Goal: Task Accomplishment & Management: Use online tool/utility

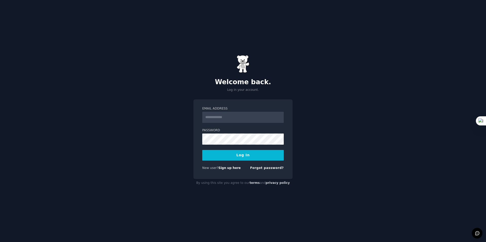
type input "**********"
drag, startPoint x: 108, startPoint y: 172, endPoint x: 111, endPoint y: 169, distance: 3.8
click at [108, 172] on div "**********" at bounding box center [243, 121] width 486 height 242
click at [221, 155] on button "Log In" at bounding box center [242, 155] width 81 height 11
click at [202, 150] on button "Log In" at bounding box center [242, 155] width 81 height 11
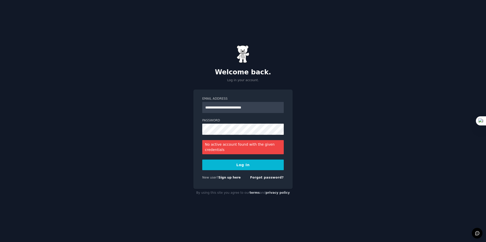
click at [51, 123] on div "**********" at bounding box center [243, 121] width 486 height 242
click at [231, 178] on link "Sign up here" at bounding box center [229, 178] width 22 height 4
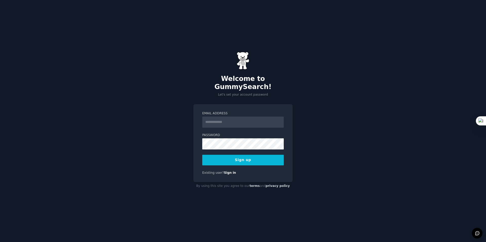
click at [243, 120] on input "Email Address" at bounding box center [242, 122] width 81 height 11
click at [212, 106] on div "Email Address Password Sign up Existing user? Sign in" at bounding box center [242, 143] width 99 height 78
click at [225, 118] on input "Email Address" at bounding box center [242, 122] width 81 height 11
type input "**********"
click at [244, 155] on button "Sign up" at bounding box center [242, 160] width 81 height 11
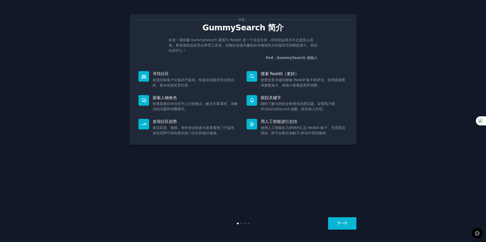
click at [348, 223] on button "下一个" at bounding box center [342, 223] width 28 height 12
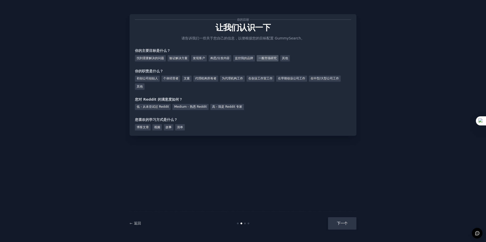
click at [269, 59] on font "一般市场研究" at bounding box center [267, 58] width 18 height 4
click at [321, 78] on font "在中型/大型公司工作" at bounding box center [324, 79] width 28 height 4
click at [318, 78] on font "在中型/大型公司工作" at bounding box center [324, 79] width 28 height 4
click at [305, 79] on font "在早期创业公司工作" at bounding box center [291, 79] width 27 height 4
click at [268, 77] on font "在创业工作室工作" at bounding box center [260, 79] width 24 height 4
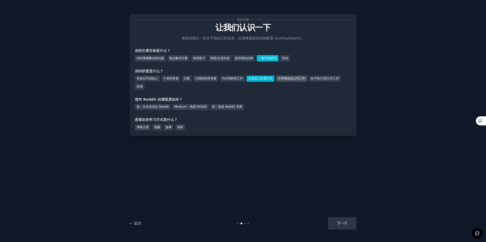
click at [295, 81] on div "在早期创业公司工作" at bounding box center [291, 79] width 31 height 6
click at [202, 109] on div "Medium - 熟悉 Reddit" at bounding box center [190, 107] width 36 height 6
click at [146, 129] on font "博客文章" at bounding box center [143, 127] width 12 height 4
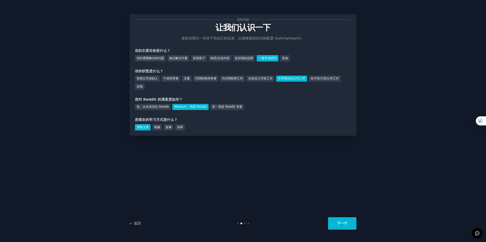
click at [162, 128] on div "博客文章 视频 故事 清单" at bounding box center [243, 126] width 216 height 8
click at [165, 128] on div "故事" at bounding box center [169, 127] width 10 height 6
click at [142, 127] on font "博客文章" at bounding box center [143, 127] width 12 height 4
click at [338, 220] on button "下一个" at bounding box center [342, 223] width 28 height 12
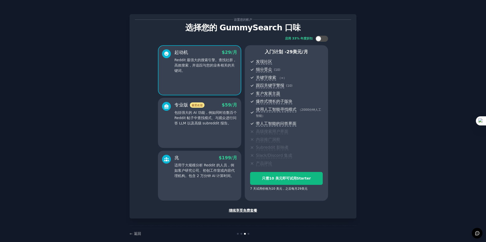
click at [249, 210] on font "继续享受免费套餐" at bounding box center [243, 210] width 28 height 4
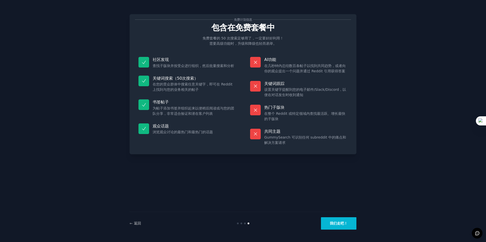
click at [348, 228] on button "我们走吧！" at bounding box center [338, 223] width 35 height 12
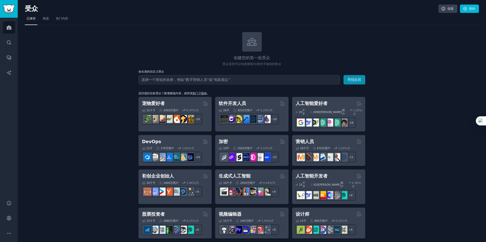
drag, startPoint x: 398, startPoint y: 88, endPoint x: 409, endPoint y: 11, distance: 78.2
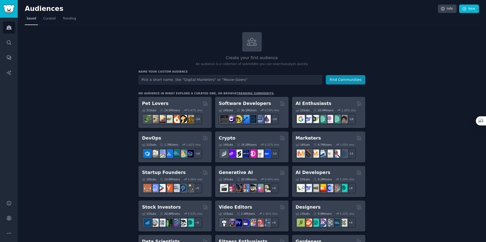
drag, startPoint x: 185, startPoint y: 98, endPoint x: 135, endPoint y: 101, distance: 50.4
click at [196, 83] on input "text" at bounding box center [230, 79] width 184 height 9
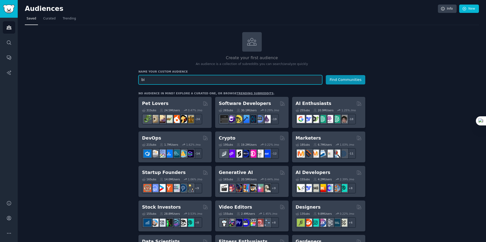
type input "b"
type input "bike storage tent"
click at [326, 75] on button "Find Communities" at bounding box center [345, 79] width 39 height 9
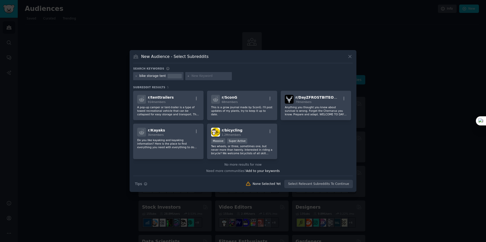
click at [352, 56] on icon at bounding box center [349, 56] width 5 height 5
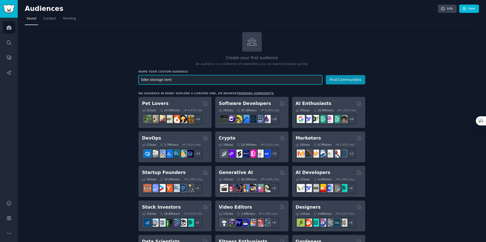
click at [320, 79] on input "bike storage tent" at bounding box center [230, 79] width 184 height 9
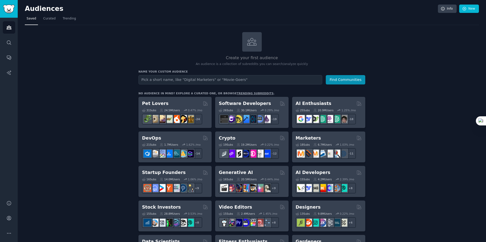
click at [258, 80] on input "text" at bounding box center [230, 79] width 184 height 9
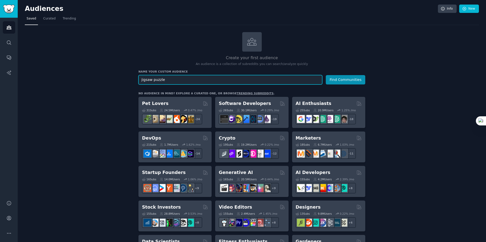
type input "jigsaw puzzle"
click at [326, 75] on button "Find Communities" at bounding box center [345, 79] width 39 height 9
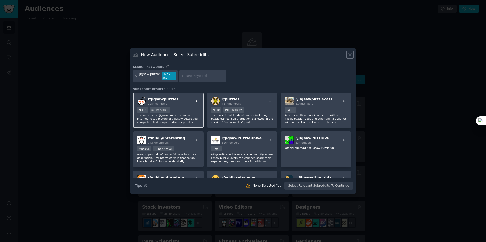
click at [195, 98] on icon "button" at bounding box center [196, 100] width 5 height 5
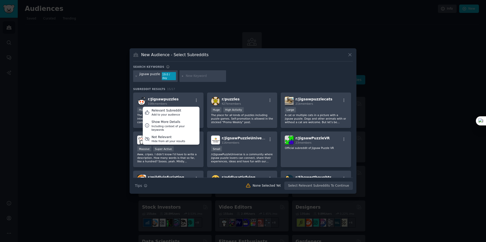
click at [247, 69] on div "Search keywords" at bounding box center [243, 67] width 220 height 5
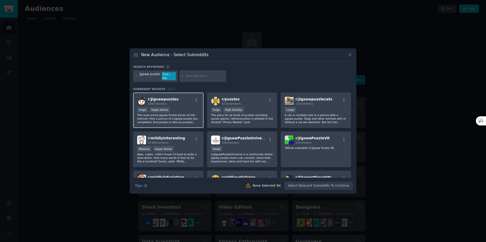
click at [174, 110] on div "Huge Super Active" at bounding box center [168, 110] width 62 height 6
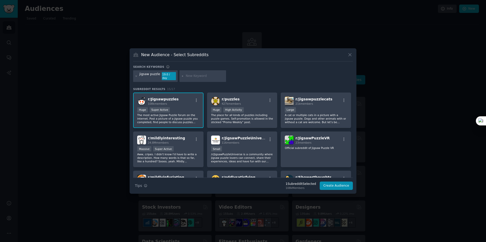
click at [270, 70] on div "Search keywords" at bounding box center [243, 67] width 220 height 5
click at [350, 56] on icon at bounding box center [349, 54] width 5 height 5
